Goal: Information Seeking & Learning: Check status

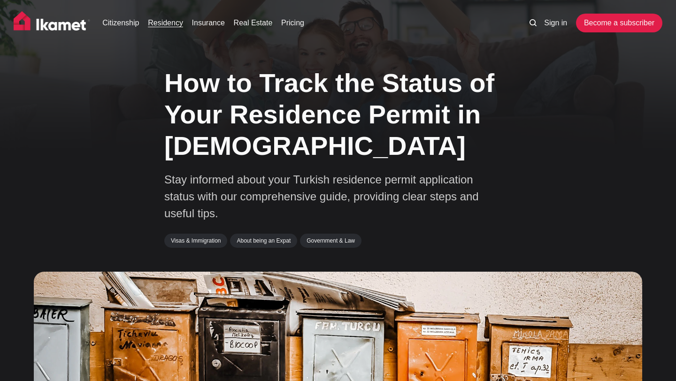
click at [170, 27] on link "Residency" at bounding box center [165, 22] width 35 height 11
